Goal: Transaction & Acquisition: Purchase product/service

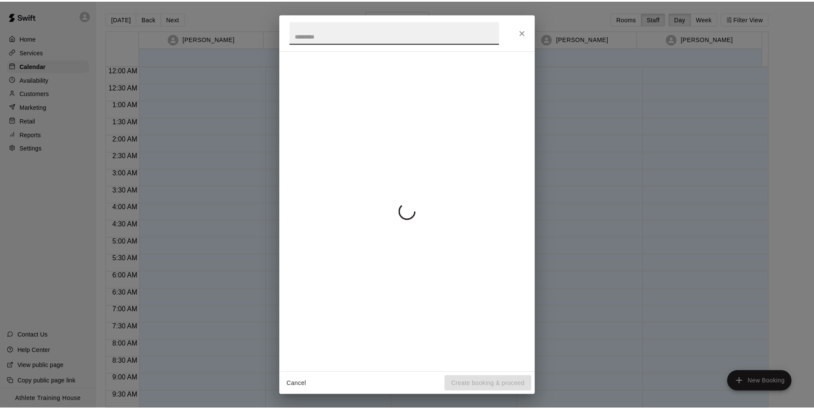
scroll to position [453, 0]
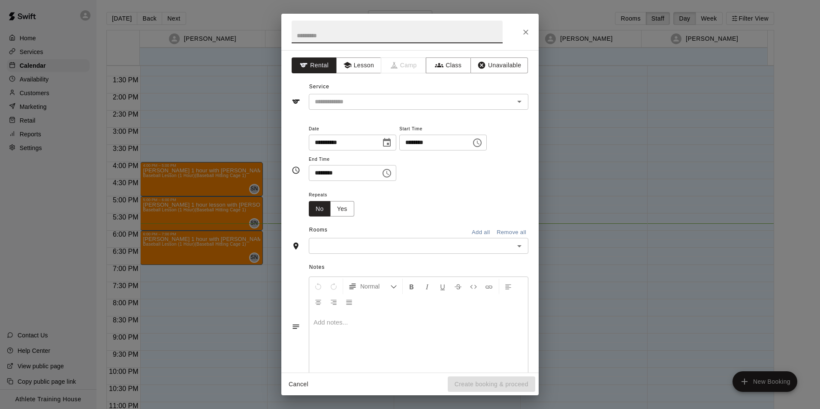
click at [531, 297] on div "**********" at bounding box center [409, 211] width 257 height 322
click at [533, 31] on button "Close" at bounding box center [525, 31] width 15 height 15
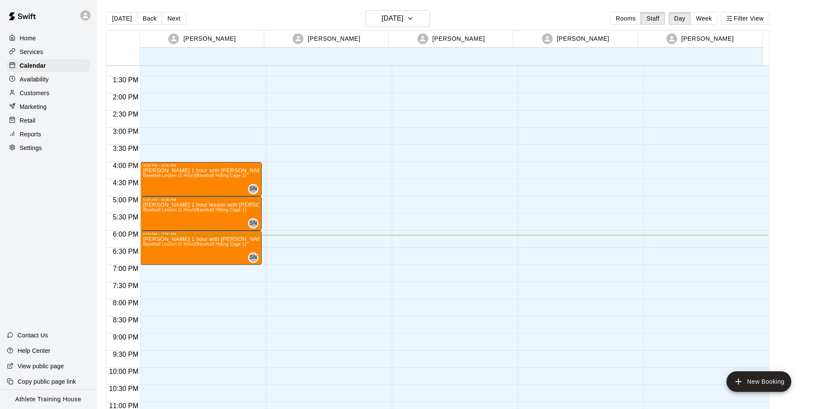
click at [29, 120] on p "Retail" at bounding box center [28, 120] width 16 height 9
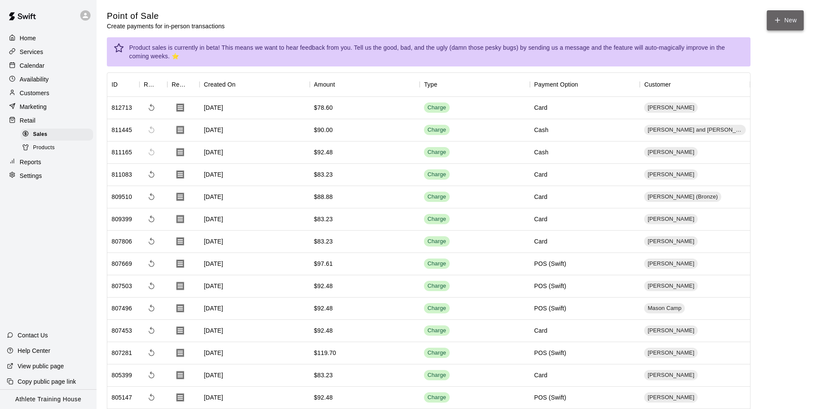
click at [777, 18] on icon "button" at bounding box center [777, 20] width 0 height 5
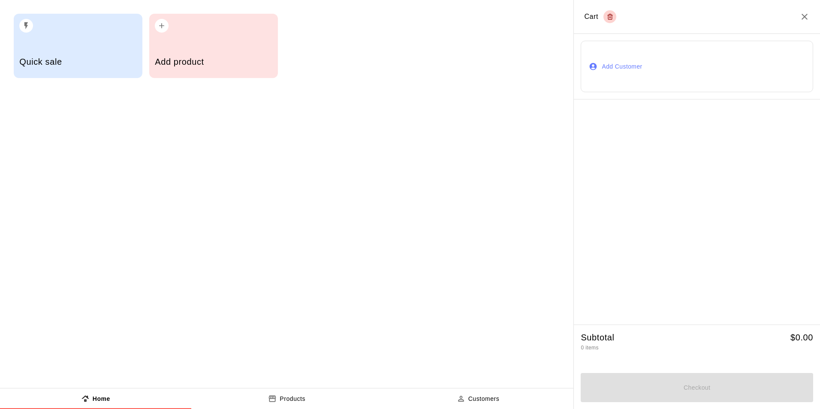
click at [641, 69] on button "Add Customer" at bounding box center [697, 66] width 232 height 51
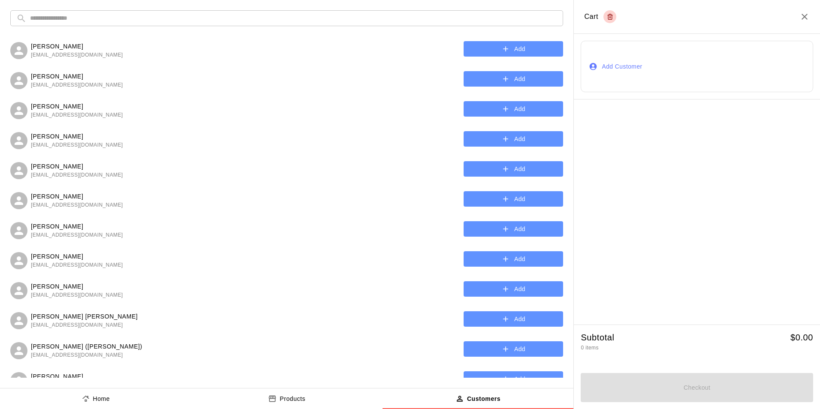
click at [387, 11] on input "text" at bounding box center [293, 18] width 527 height 16
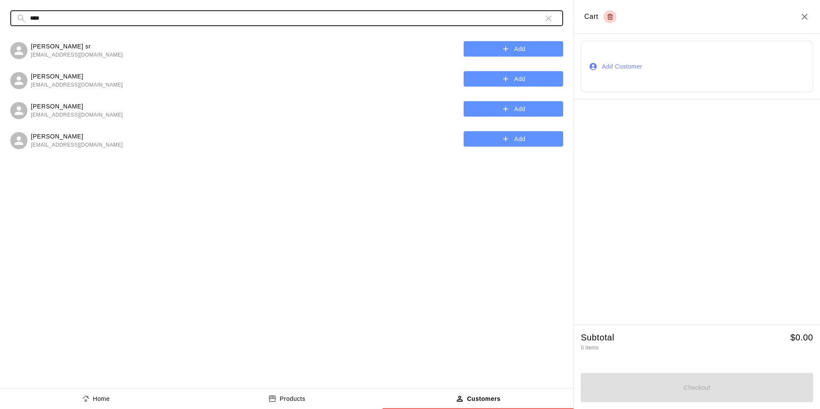
type input "****"
click at [497, 78] on button "Add" at bounding box center [513, 79] width 99 height 16
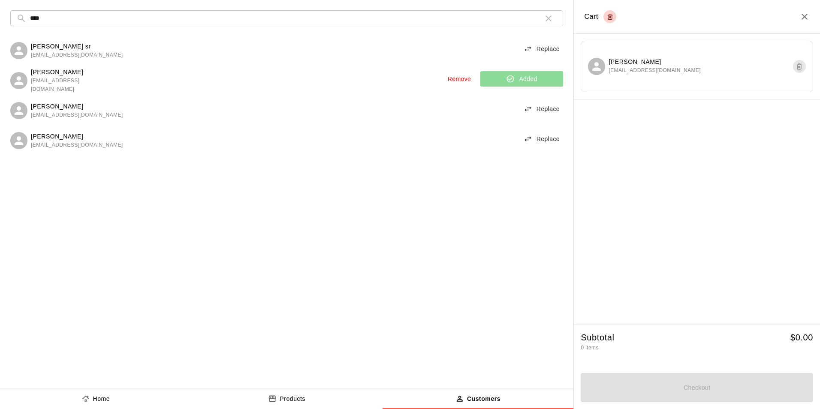
click at [100, 398] on p "Home" at bounding box center [101, 399] width 17 height 9
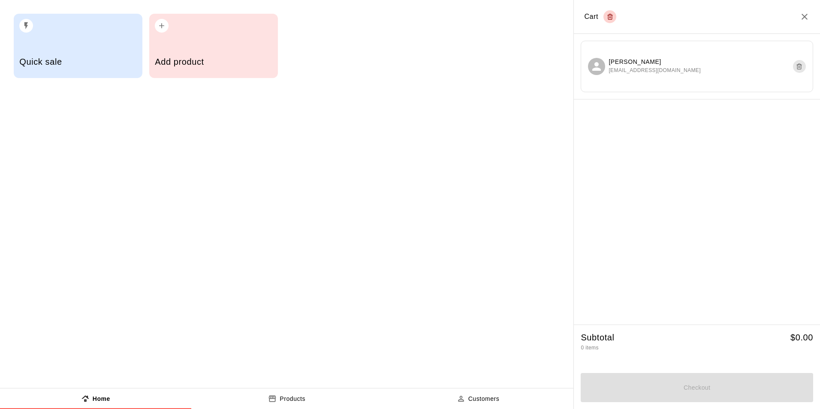
click at [78, 60] on h5 "Quick sale" at bounding box center [77, 62] width 117 height 12
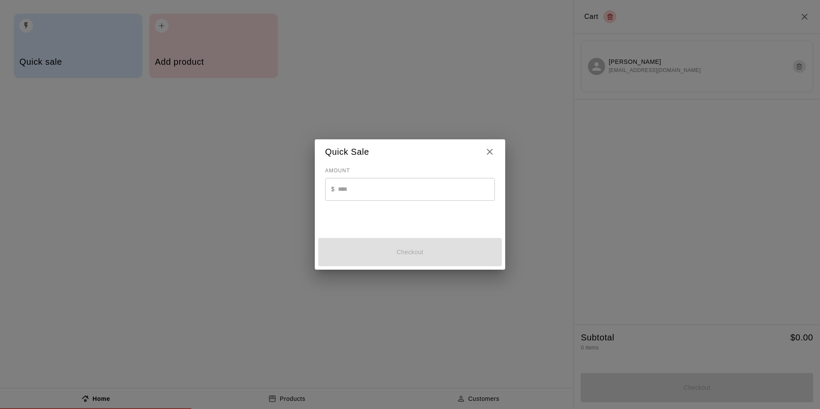
click at [452, 186] on input "text" at bounding box center [416, 189] width 157 height 23
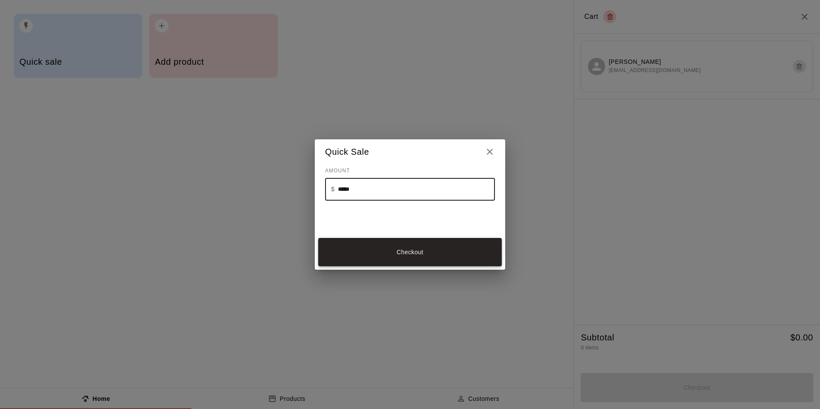
type input "*****"
click at [417, 252] on button "Checkout" at bounding box center [410, 252] width 184 height 29
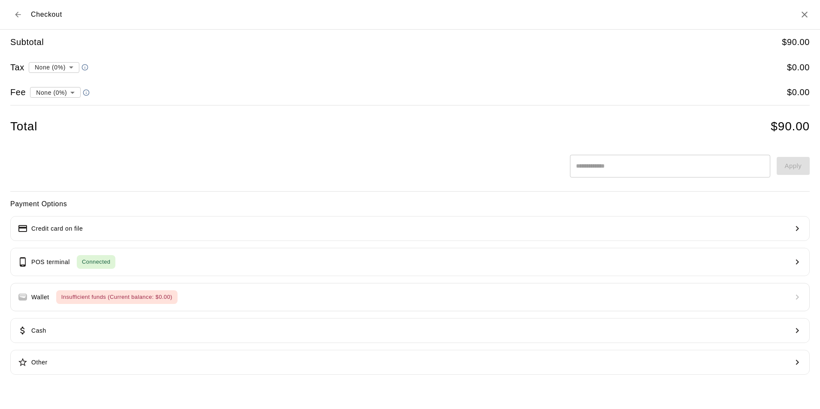
click at [57, 124] on li "convenience fee ( 2.75 % )" at bounding box center [54, 122] width 84 height 14
type input "**********"
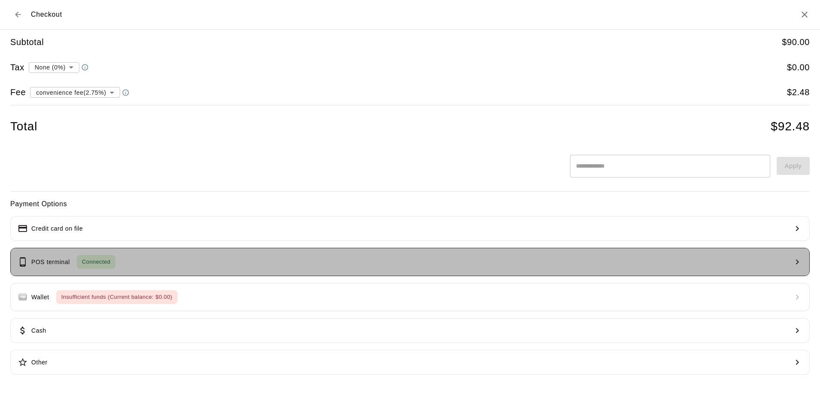
click at [158, 253] on button "POS terminal Connected" at bounding box center [409, 262] width 799 height 28
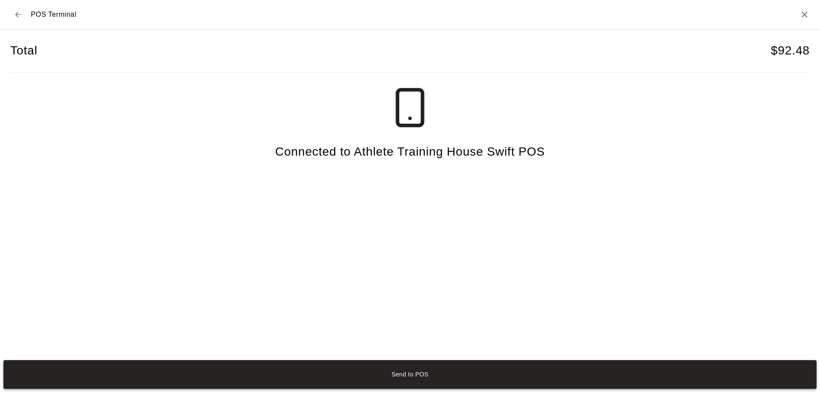
click at [418, 380] on button "Send to POS" at bounding box center [409, 374] width 813 height 29
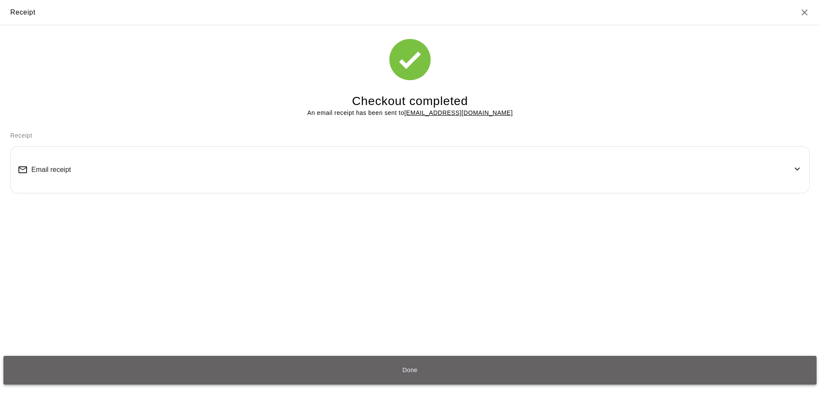
click at [413, 363] on button "Done" at bounding box center [409, 370] width 813 height 29
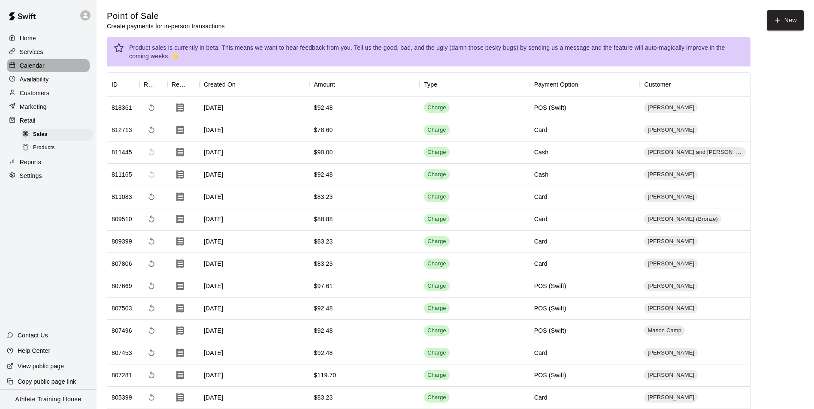
click at [77, 65] on div "Calendar" at bounding box center [48, 65] width 83 height 13
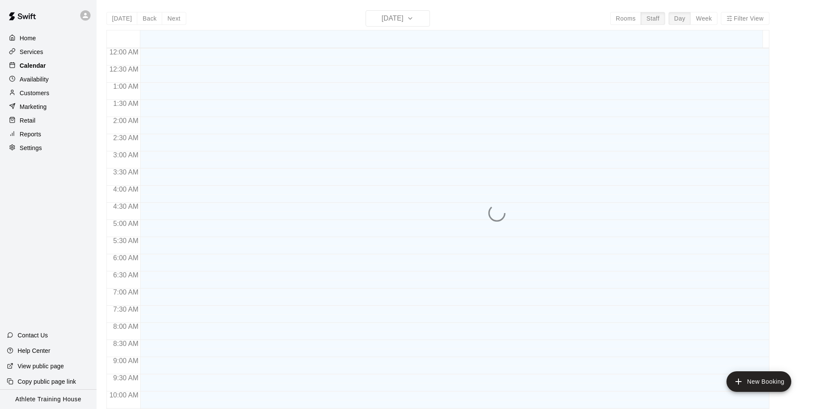
scroll to position [453, 0]
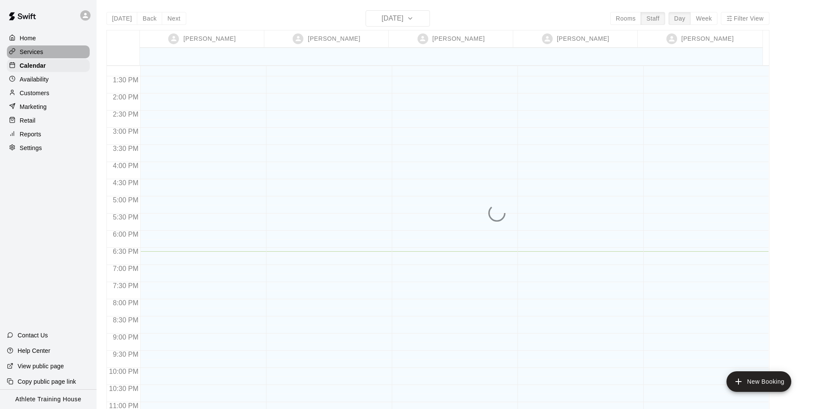
click at [72, 51] on div "Services" at bounding box center [48, 51] width 83 height 13
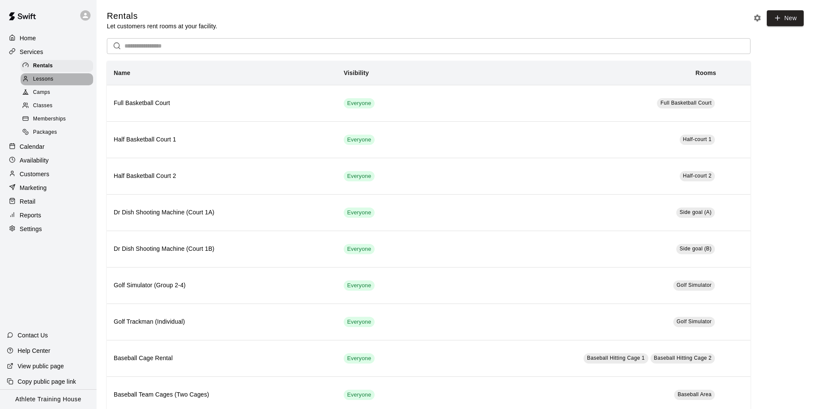
click at [66, 78] on div "Lessons" at bounding box center [57, 79] width 72 height 12
